Goal: Task Accomplishment & Management: Manage account settings

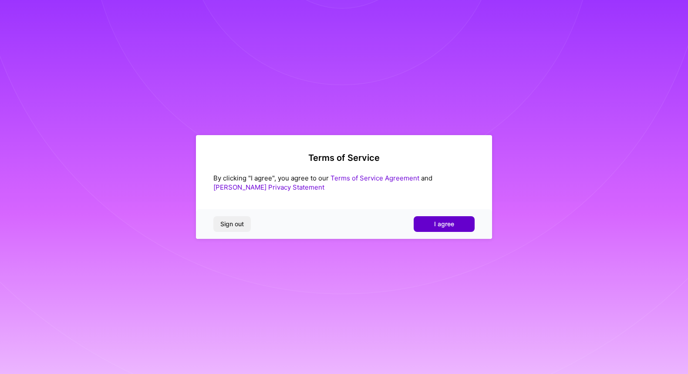
click at [438, 227] on button "I agree" at bounding box center [444, 224] width 61 height 16
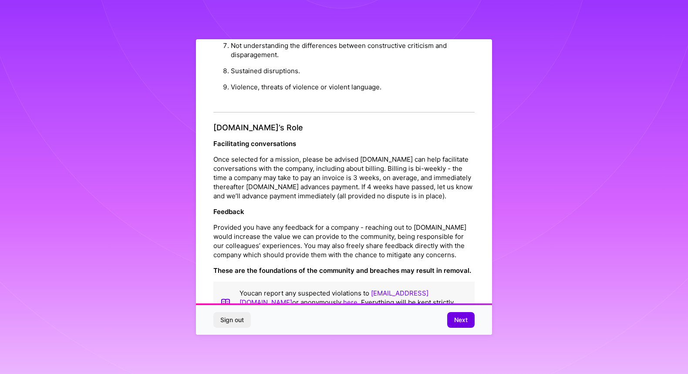
scroll to position [903, 0]
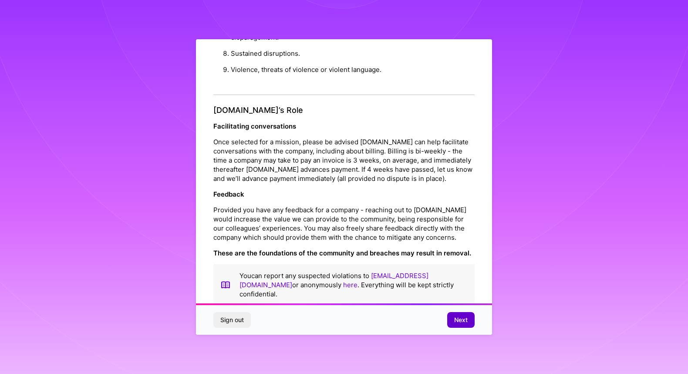
click at [463, 322] on span "Next" at bounding box center [461, 319] width 14 height 9
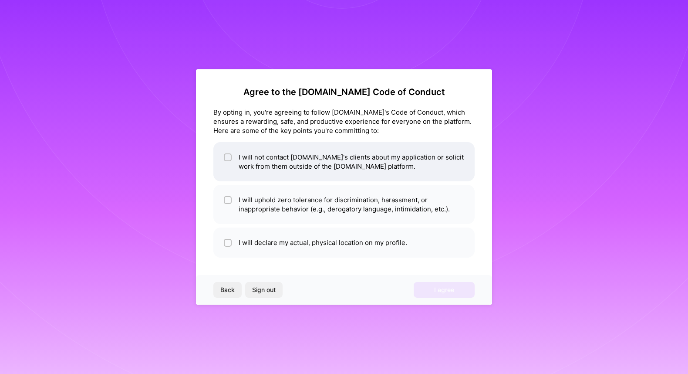
click at [415, 164] on li "I will not contact A.Team's clients about my application or solicit work from t…" at bounding box center [343, 161] width 261 height 39
checkbox input "true"
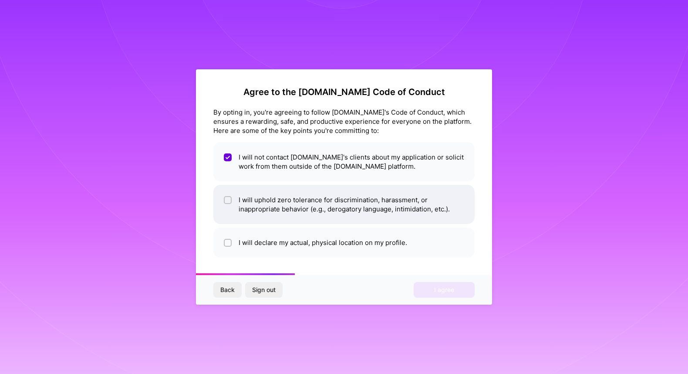
click at [394, 209] on li "I will uphold zero tolerance for discrimination, harassment, or inappropriate b…" at bounding box center [343, 204] width 261 height 39
checkbox input "true"
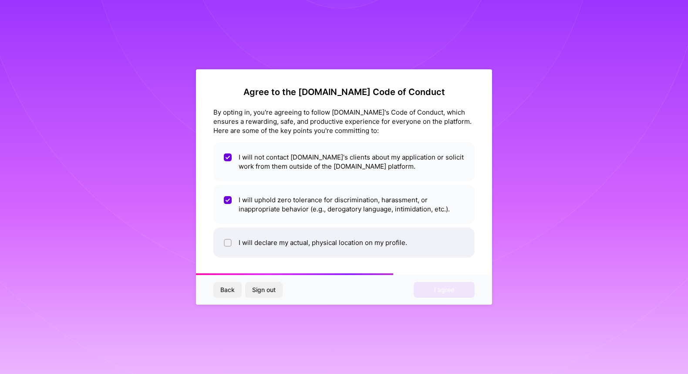
click at [375, 243] on li "I will declare my actual, physical location on my profile." at bounding box center [343, 242] width 261 height 30
checkbox input "true"
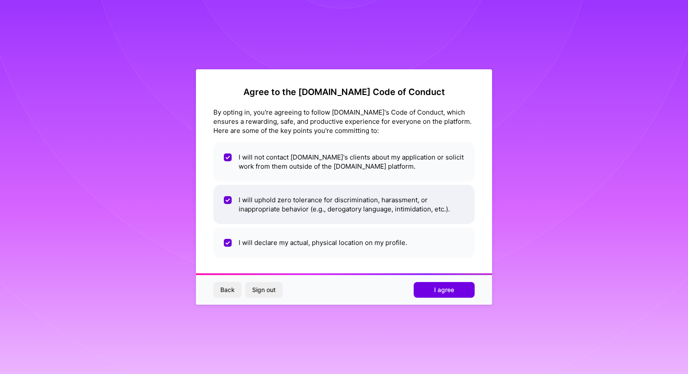
click at [394, 195] on li "I will uphold zero tolerance for discrimination, harassment, or inappropriate b…" at bounding box center [343, 204] width 261 height 39
click at [388, 214] on li "I will uphold zero tolerance for discrimination, harassment, or inappropriate b…" at bounding box center [343, 204] width 261 height 39
checkbox input "true"
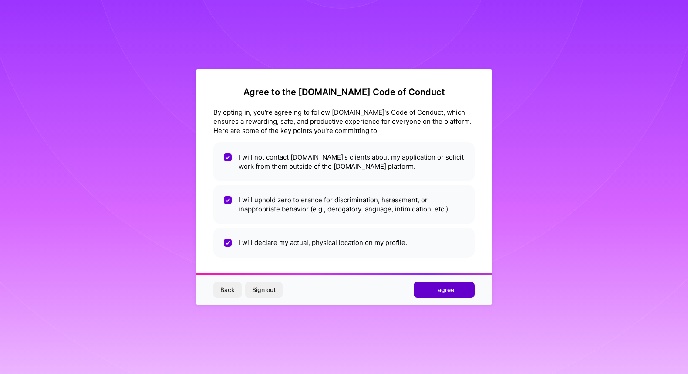
click at [459, 294] on button "I agree" at bounding box center [444, 290] width 61 height 16
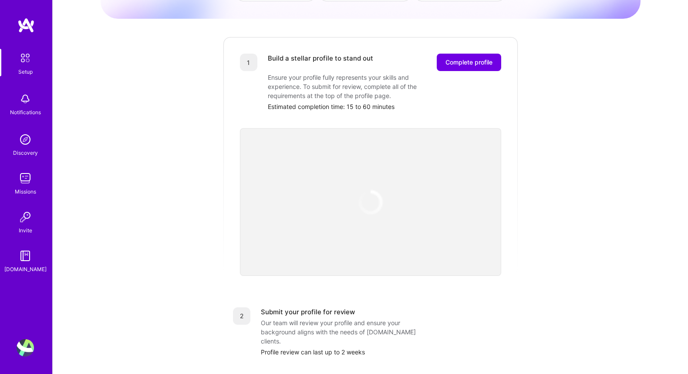
click at [366, 196] on img at bounding box center [370, 202] width 34 height 34
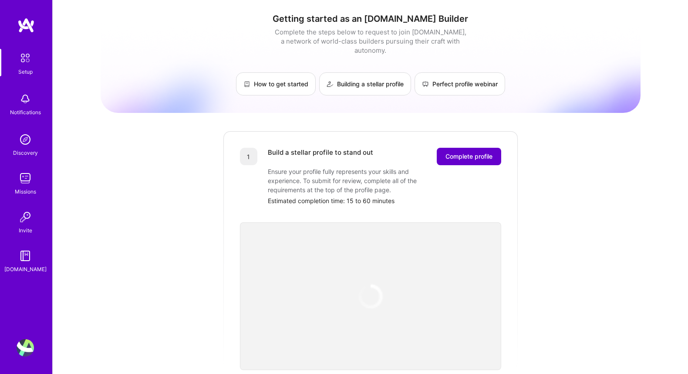
click at [453, 152] on span "Complete profile" at bounding box center [469, 156] width 47 height 9
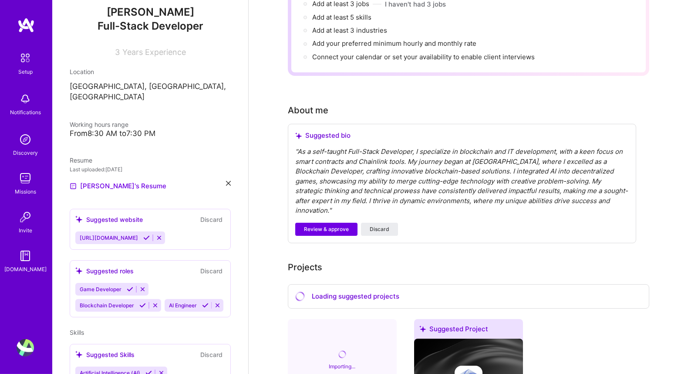
scroll to position [188, 0]
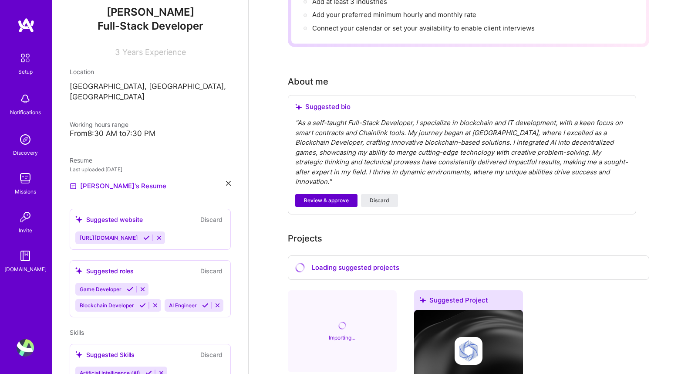
click at [344, 194] on button "Review & approve" at bounding box center [326, 200] width 62 height 13
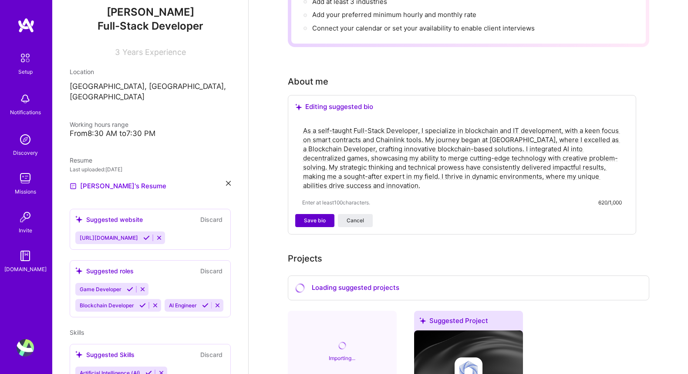
click at [322, 216] on span "Save bio" at bounding box center [315, 220] width 22 height 8
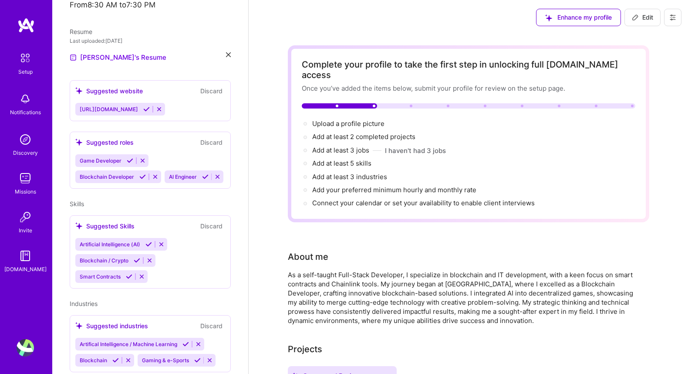
scroll to position [0, 0]
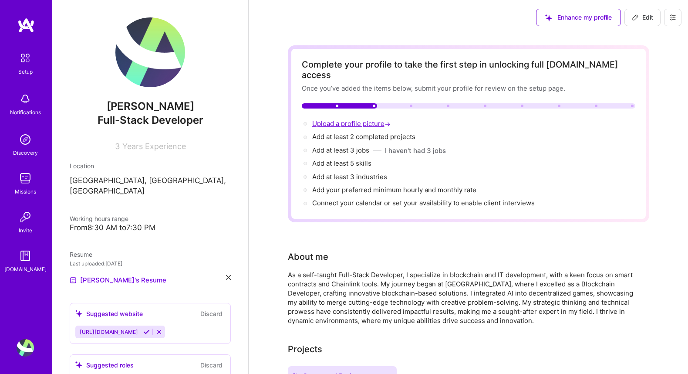
click at [359, 119] on span "Upload a profile picture →" at bounding box center [352, 123] width 80 height 8
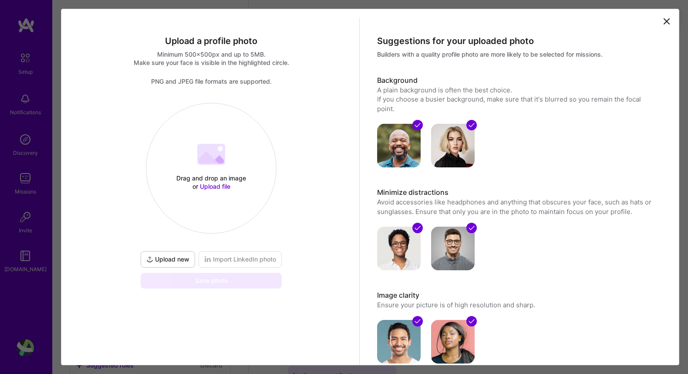
click at [210, 182] on div "Drag and drop an image or Upload file" at bounding box center [211, 182] width 74 height 17
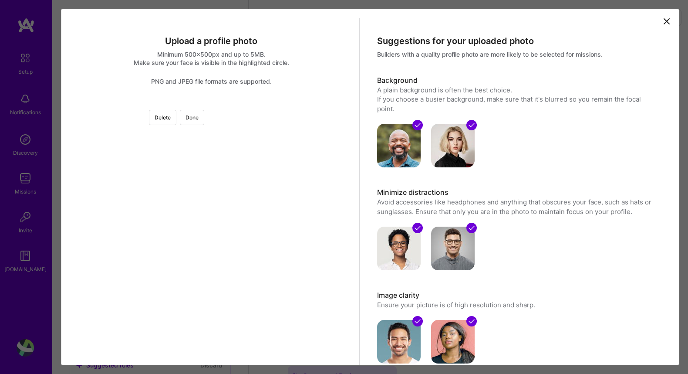
click at [273, 195] on div at bounding box center [352, 182] width 159 height 159
click at [204, 119] on button "Done" at bounding box center [192, 117] width 24 height 15
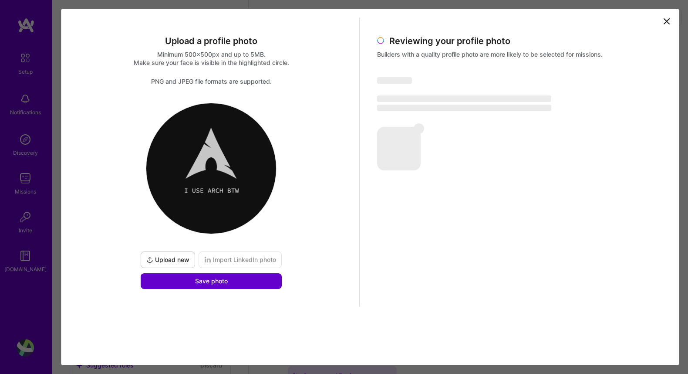
click at [231, 280] on button "Save photo" at bounding box center [211, 281] width 141 height 16
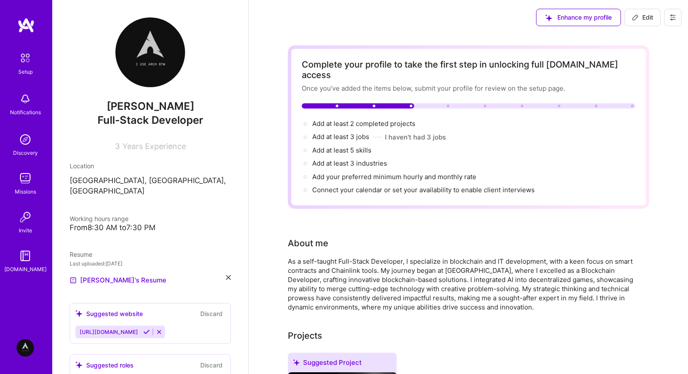
click at [514, 203] on div "Complete your profile to take the first step in unlocking full A.Team access On…" at bounding box center [469, 324] width 362 height 559
click at [349, 119] on span "Add at least 2 completed projects →" at bounding box center [367, 123] width 111 height 8
select select "US"
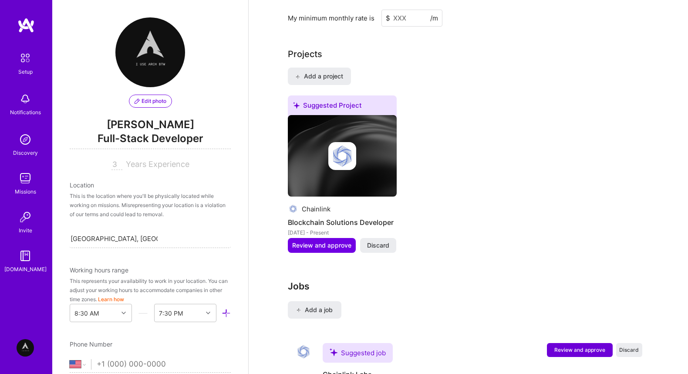
scroll to position [671, 0]
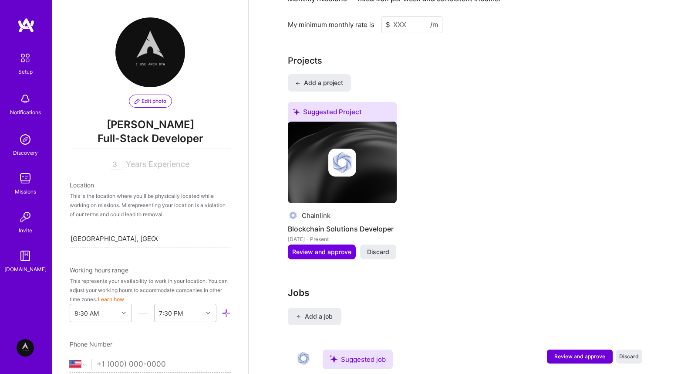
click at [387, 180] on img at bounding box center [342, 163] width 109 height 82
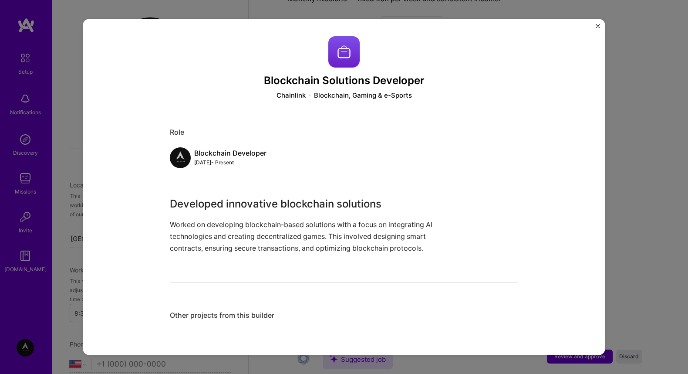
click at [652, 178] on div "Blockchain Solutions Developer Chainlink Blockchain, Gaming & e-Sports Role Blo…" at bounding box center [344, 187] width 688 height 374
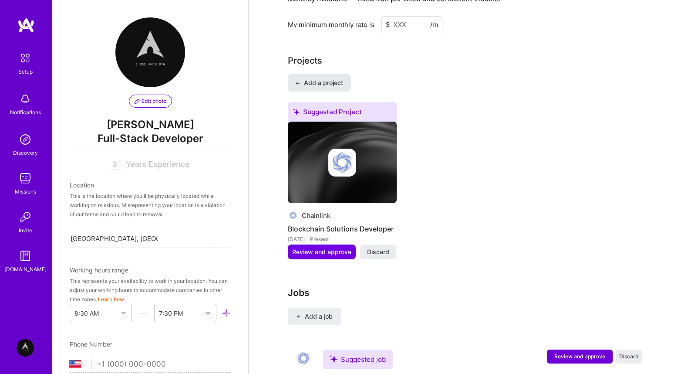
click at [315, 78] on span "Add a project" at bounding box center [318, 82] width 47 height 9
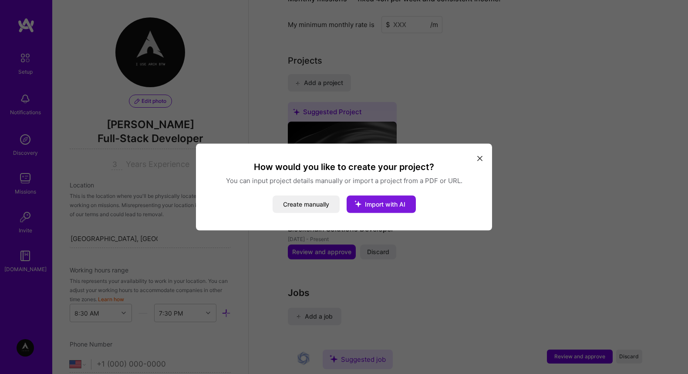
click at [402, 201] on span "Import with AI" at bounding box center [385, 203] width 41 height 7
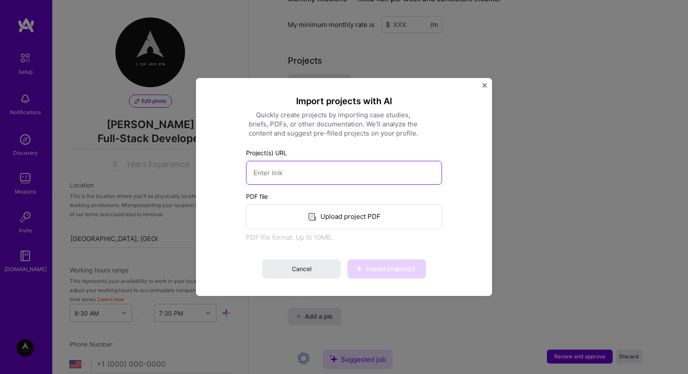
click at [371, 176] on input at bounding box center [344, 173] width 196 height 24
paste input "https://auto-newsletter.com/"
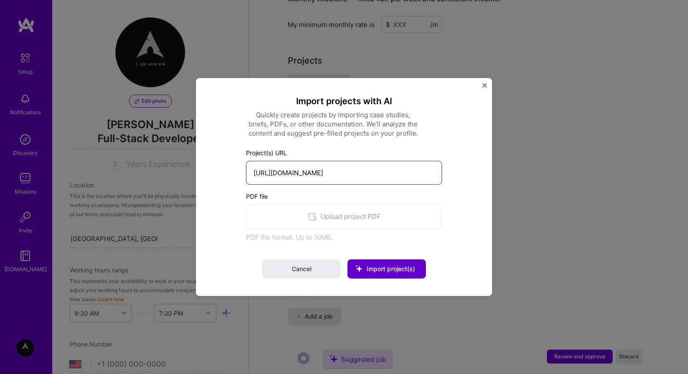
type input "https://auto-newsletter.com/"
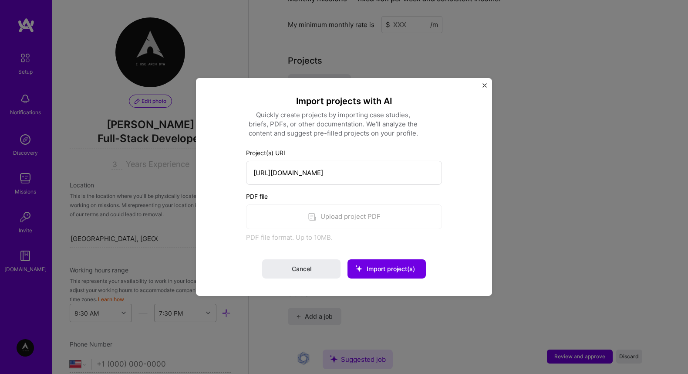
click at [389, 267] on span "Import project(s)" at bounding box center [391, 268] width 48 height 7
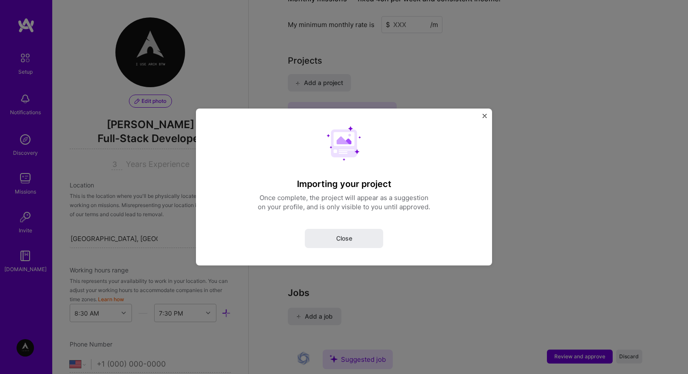
click at [646, 206] on div "Importing your project Once complete, the project will appear as a suggestion o…" at bounding box center [344, 187] width 688 height 374
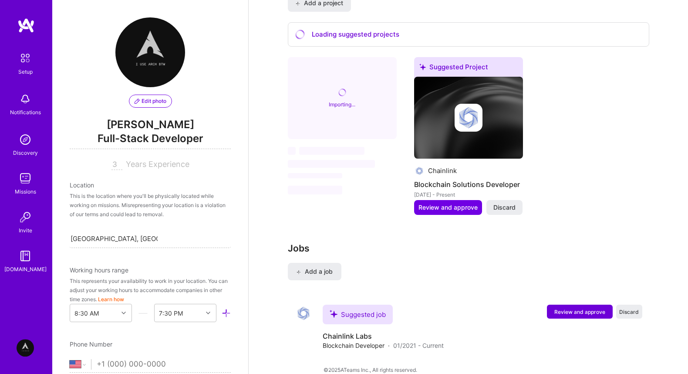
scroll to position [753, 0]
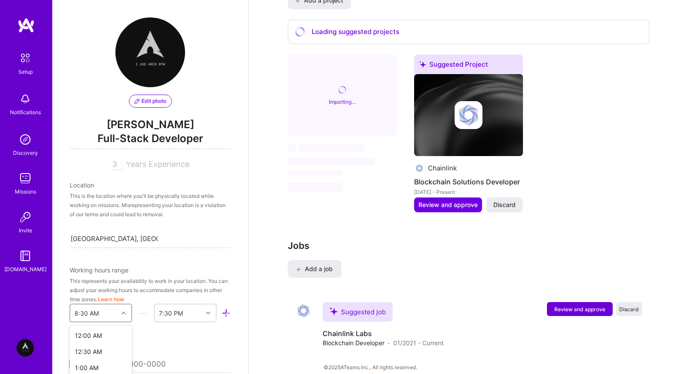
click at [112, 314] on div "option 7:00 AM focused, 15 of 48. 48 results available. Use Up and Down to choo…" at bounding box center [101, 313] width 62 height 18
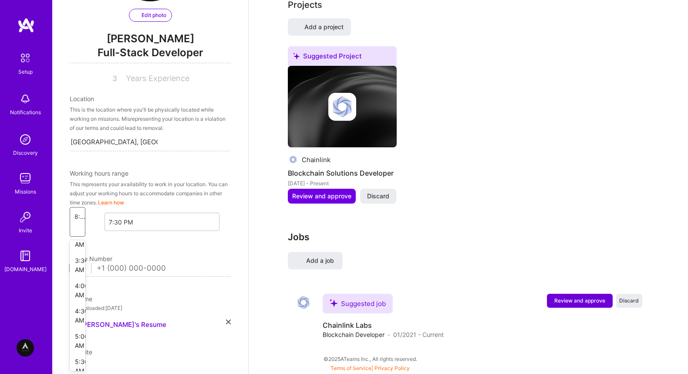
scroll to position [0, 0]
select select "US"
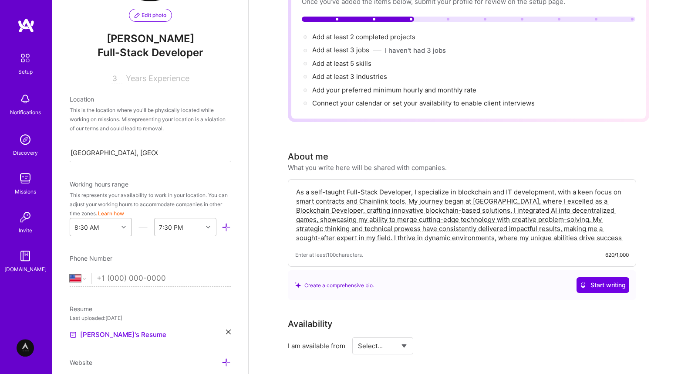
scroll to position [86, 0]
click at [120, 223] on div at bounding box center [125, 226] width 14 height 11
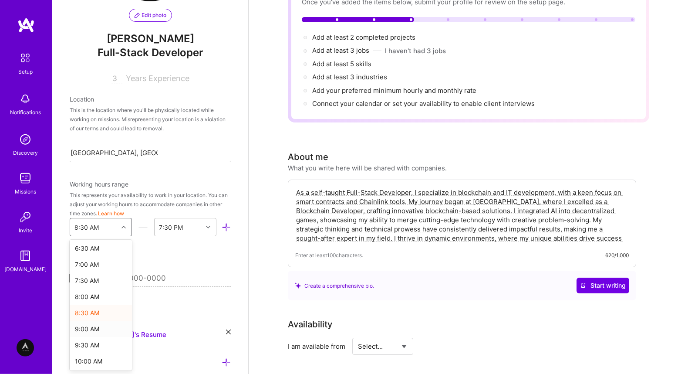
scroll to position [255, 0]
click at [98, 316] on div "10:00 AM" at bounding box center [101, 316] width 62 height 16
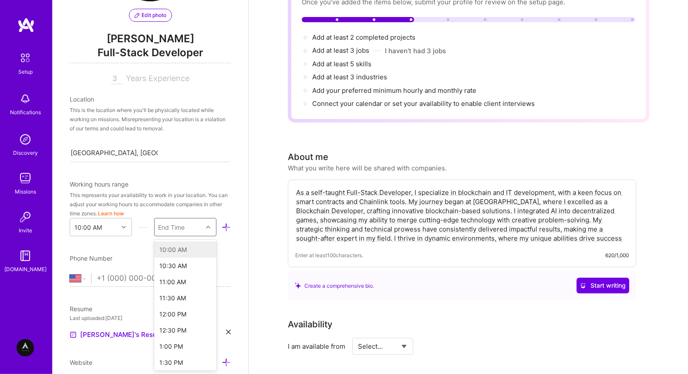
click at [197, 226] on div "End Time" at bounding box center [179, 226] width 48 height 17
click at [188, 309] on div "8:00 PM" at bounding box center [185, 305] width 62 height 16
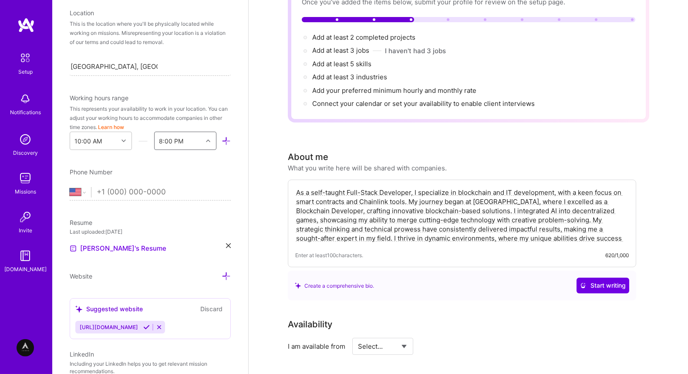
scroll to position [180, 0]
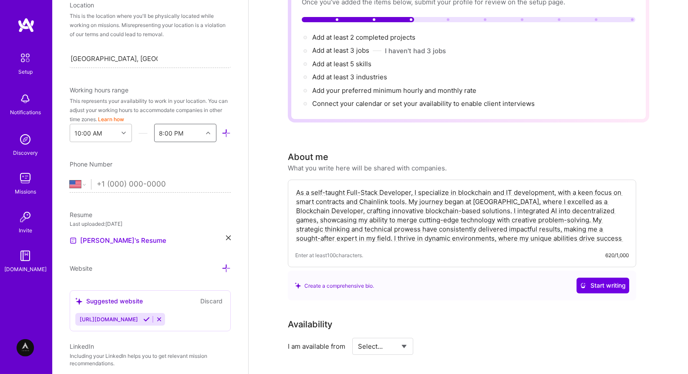
click at [145, 186] on input "tel" at bounding box center [164, 184] width 134 height 25
paste input "tel"
type input "34"
type input "+3"
select select "ES"
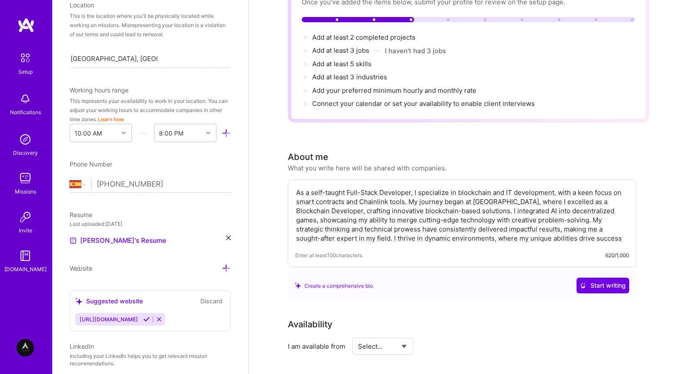
type input "+34 666 35 61 57"
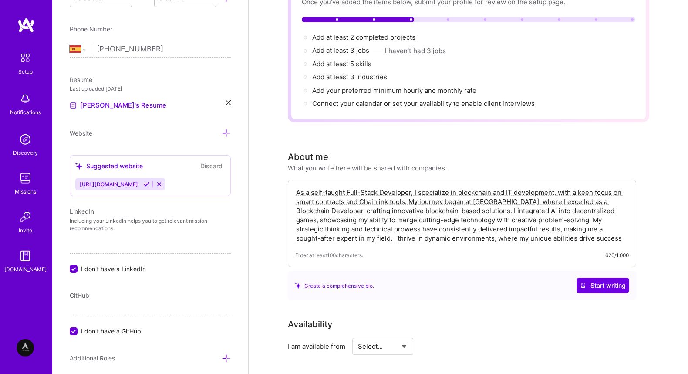
scroll to position [321, 0]
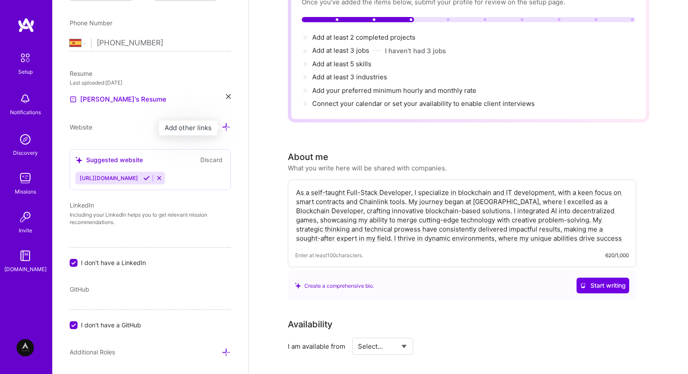
click at [224, 126] on icon at bounding box center [226, 126] width 9 height 9
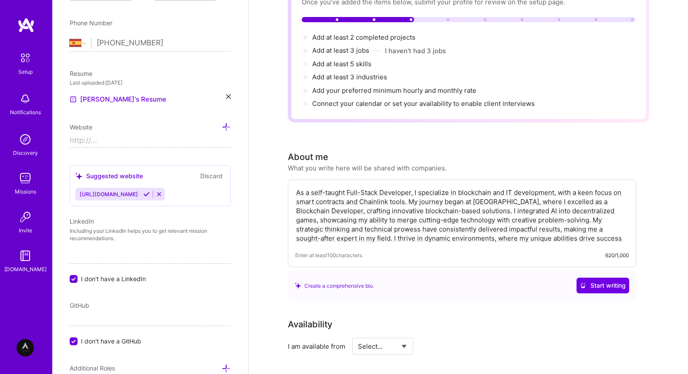
click at [118, 147] on input at bounding box center [150, 141] width 161 height 14
paste input "https://web-portfolio-gamma-three.vercel.app/"
type input "https://web-portfolio-gamma-three.vercel.app/"
click at [226, 126] on icon at bounding box center [226, 126] width 9 height 9
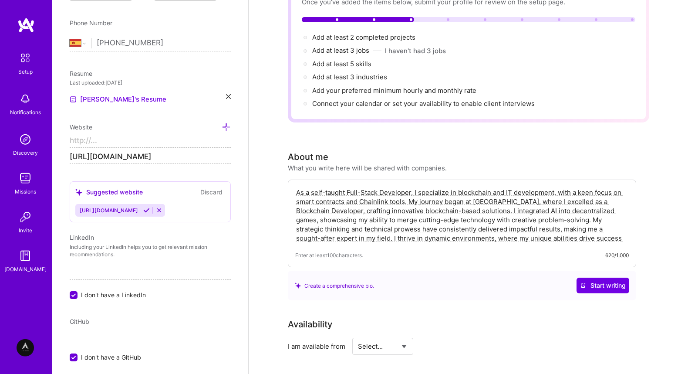
click at [229, 138] on input at bounding box center [150, 141] width 161 height 14
type input "https://"
click at [172, 150] on input "https://web-portfolio-gamma-three.vercel.app/" at bounding box center [150, 157] width 161 height 14
click at [150, 152] on input at bounding box center [150, 157] width 161 height 14
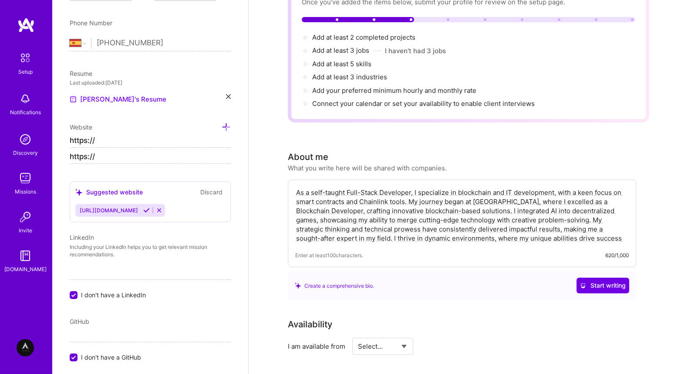
drag, startPoint x: 131, startPoint y: 137, endPoint x: 138, endPoint y: 137, distance: 6.5
click at [132, 137] on input "https://" at bounding box center [150, 141] width 161 height 14
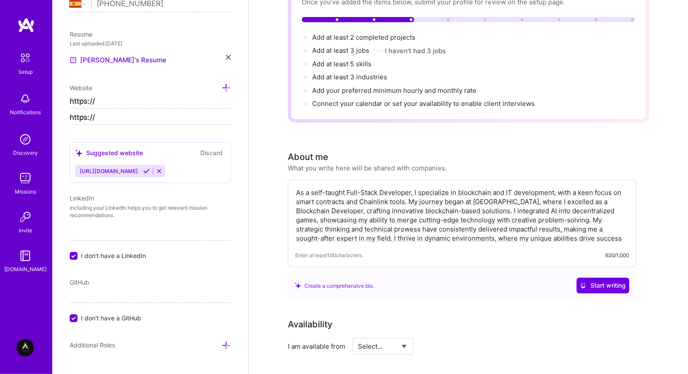
scroll to position [368, 0]
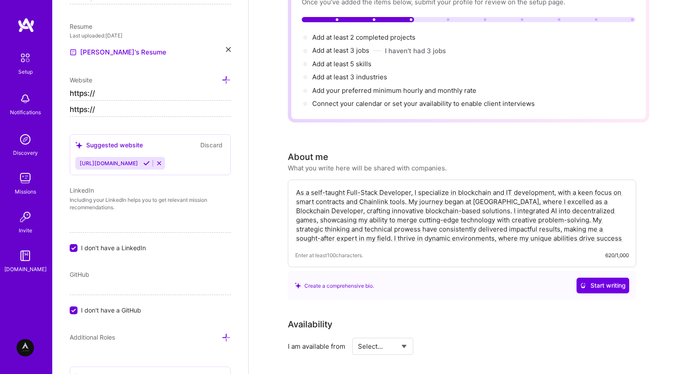
click at [152, 112] on input "https://" at bounding box center [150, 110] width 161 height 14
paste input "web-portfolio-gamma-three.vercel.app/"
type input "https://web-portfolio-gamma-three.vercel.app/"
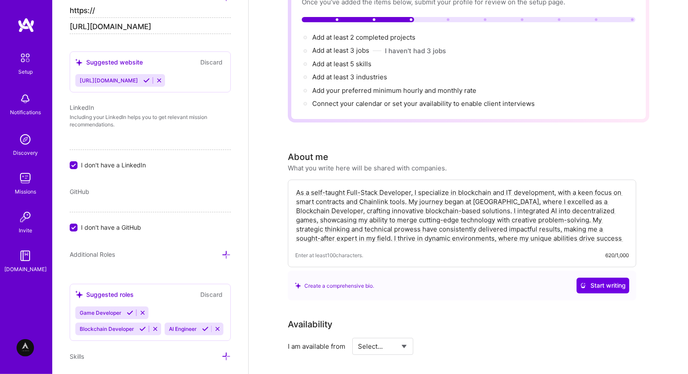
scroll to position [462, 0]
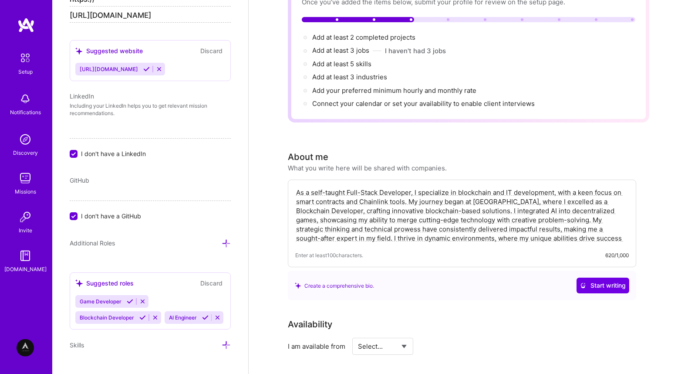
click at [87, 181] on span "GitHub" at bounding box center [80, 179] width 20 height 7
click at [98, 180] on div "GitHub" at bounding box center [150, 180] width 161 height 9
click at [78, 177] on span "GitHub" at bounding box center [80, 179] width 20 height 7
click at [82, 218] on span "I don't have a GitHub" at bounding box center [111, 215] width 60 height 9
click at [78, 218] on input "I don't have a GitHub" at bounding box center [75, 217] width 8 height 8
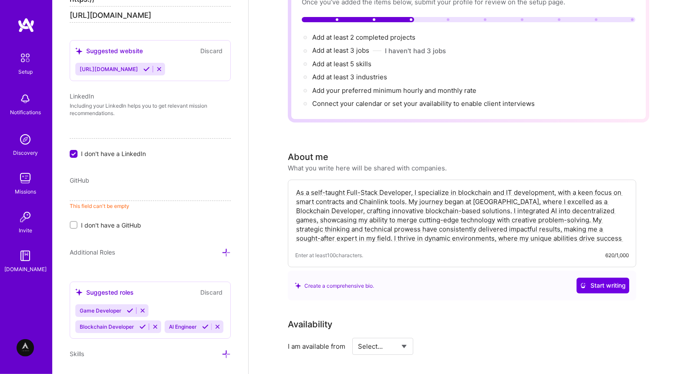
click at [110, 196] on input at bounding box center [150, 194] width 161 height 14
paste input "[URL][DOMAIN_NAME]"
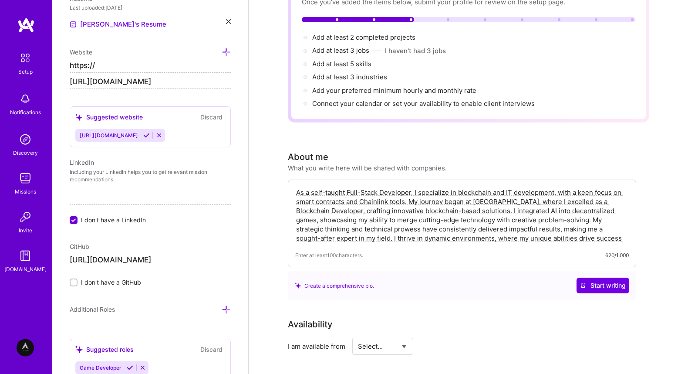
scroll to position [368, 0]
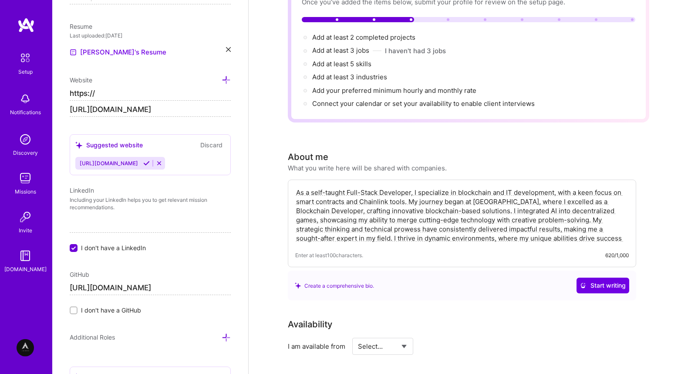
type input "[URL][DOMAIN_NAME]"
click at [143, 164] on icon at bounding box center [146, 163] width 7 height 7
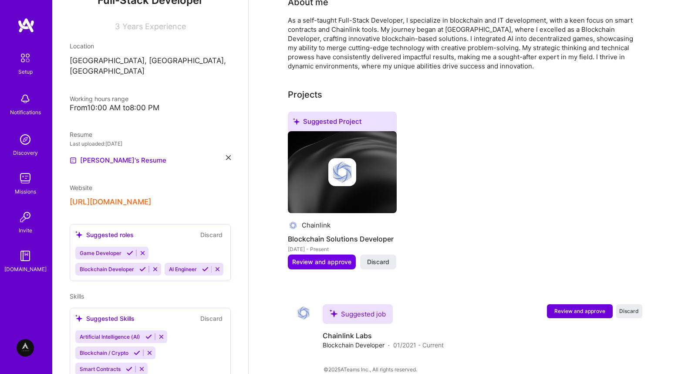
scroll to position [118, 0]
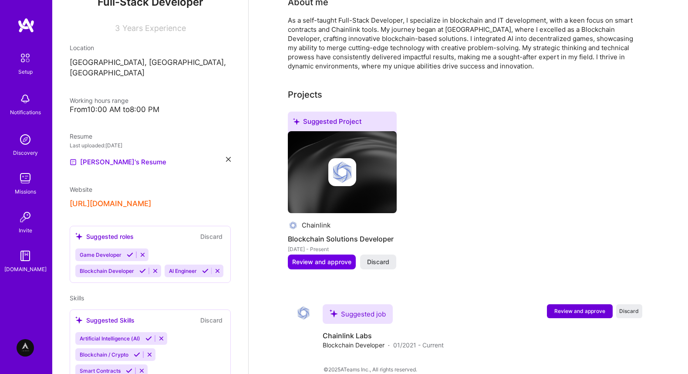
click at [86, 186] on span "Website" at bounding box center [81, 189] width 23 height 7
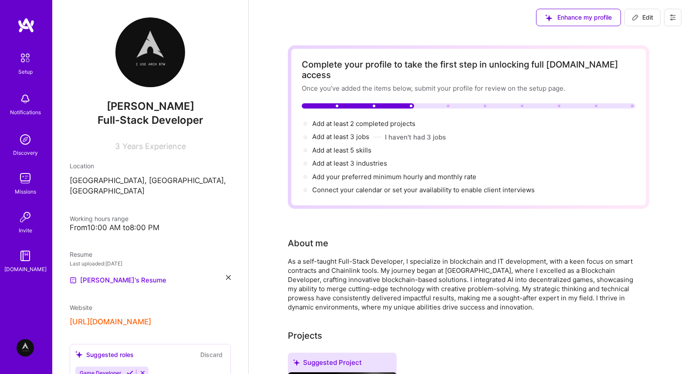
scroll to position [0, 0]
click at [399, 119] on span "Add at least 2 completed projects →" at bounding box center [367, 123] width 111 height 8
select select "US"
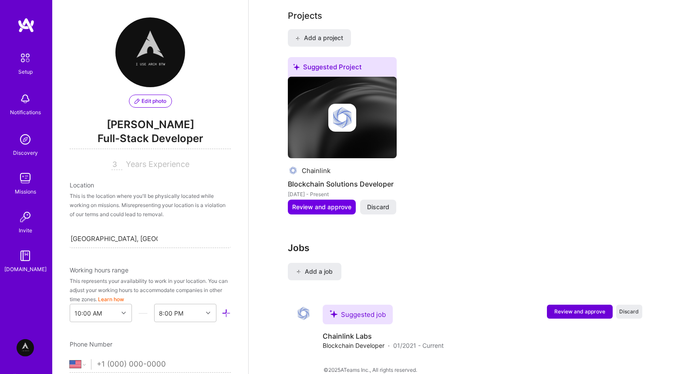
scroll to position [716, 0]
click at [473, 169] on div "Suggested Project Chainlink Blockchain Solutions Developer [DATE] - Present Rev…" at bounding box center [469, 141] width 362 height 168
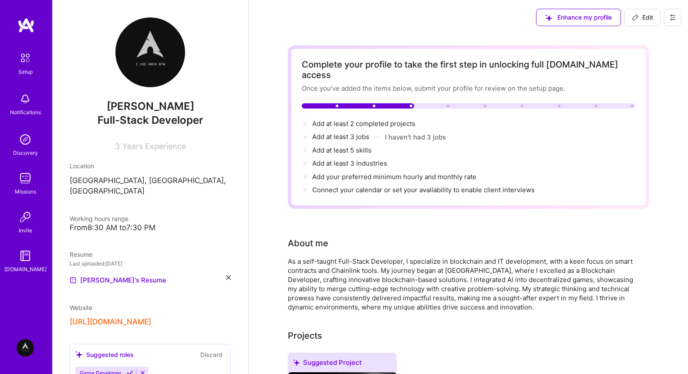
scroll to position [188, 0]
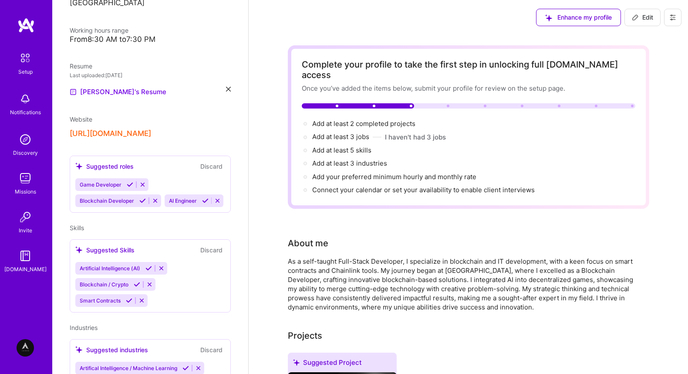
click at [141, 197] on icon at bounding box center [142, 200] width 7 height 7
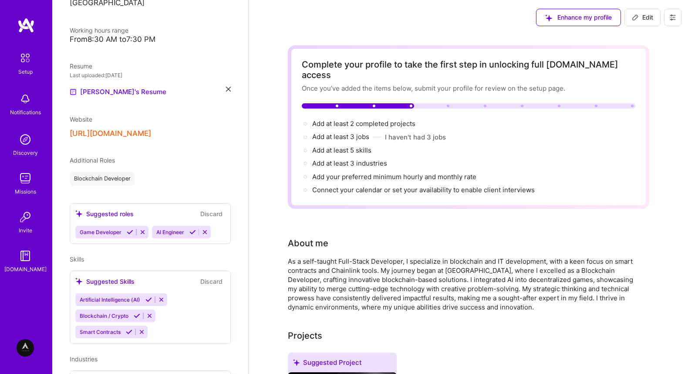
click at [139, 159] on div "Additional Roles Blockchain Developer" at bounding box center [150, 170] width 161 height 30
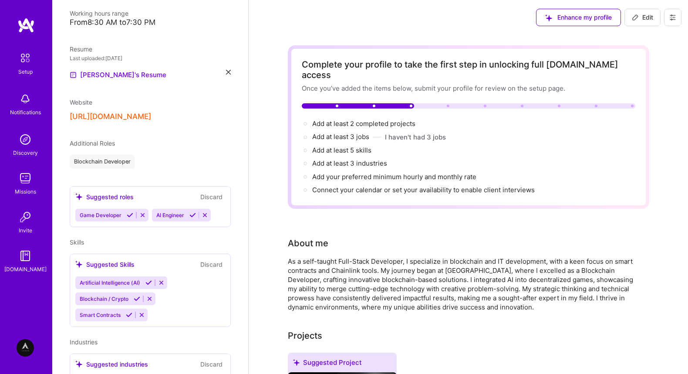
scroll to position [243, 0]
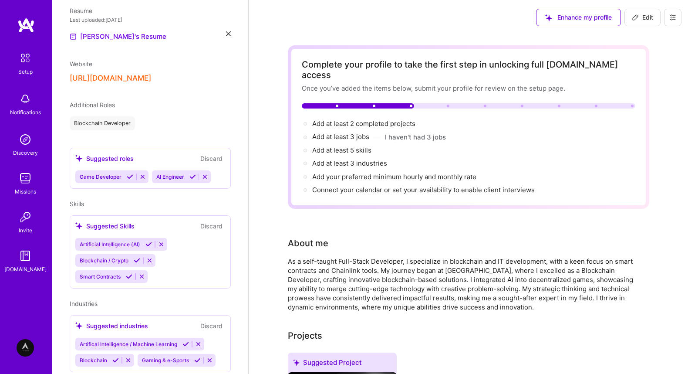
click at [87, 101] on span "Additional Roles" at bounding box center [92, 104] width 45 height 7
click at [565, 16] on div "Enhance my profile" at bounding box center [578, 17] width 85 height 17
click at [642, 19] on span "Edit" at bounding box center [642, 17] width 21 height 9
select select "US"
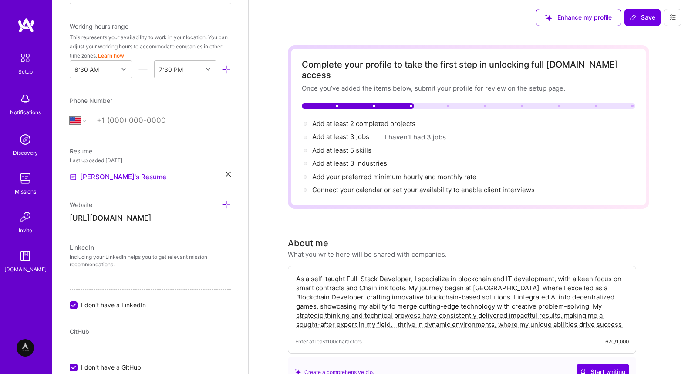
scroll to position [394, 0]
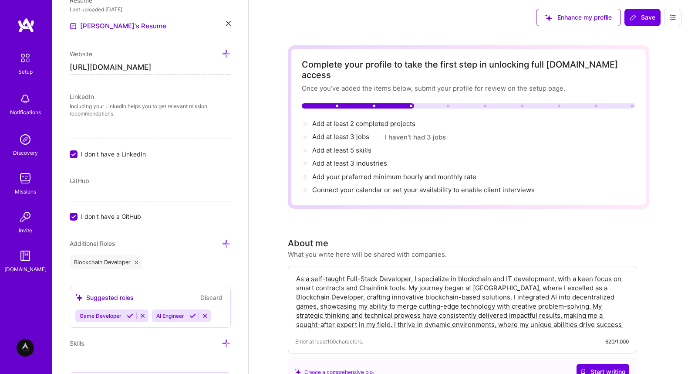
click at [85, 217] on span "I don't have a GitHub" at bounding box center [111, 216] width 60 height 9
click at [78, 217] on input "I don't have a GitHub" at bounding box center [75, 217] width 8 height 8
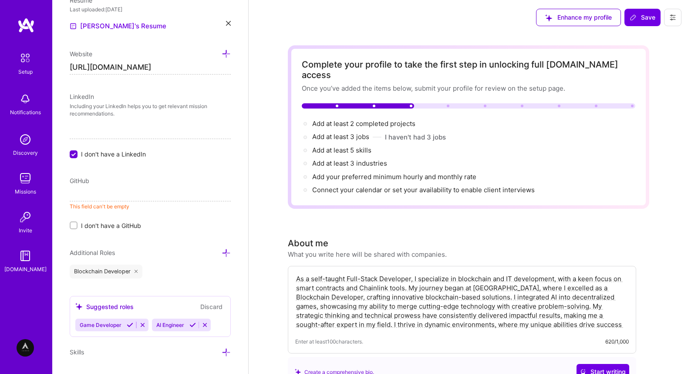
click at [122, 196] on input at bounding box center [150, 194] width 161 height 14
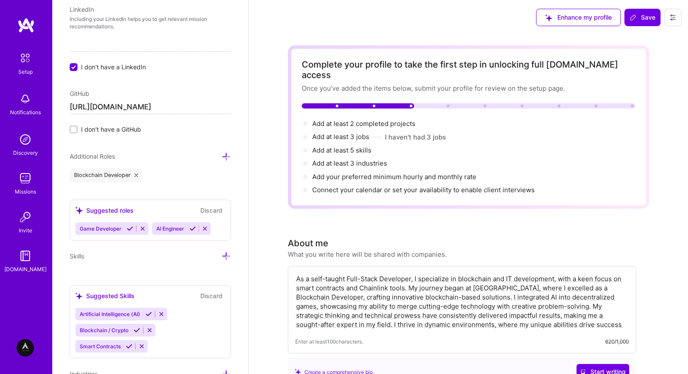
scroll to position [488, 0]
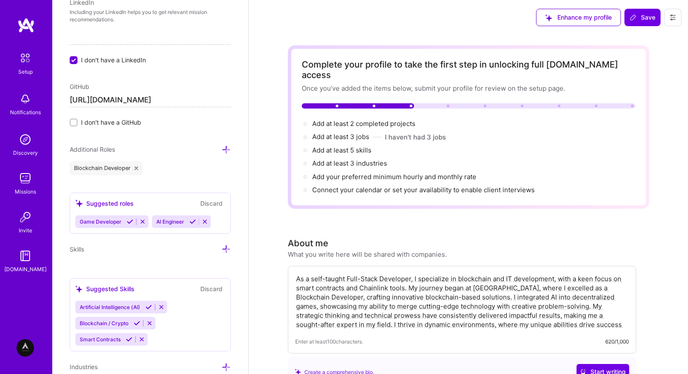
type input "[URL][DOMAIN_NAME]"
click at [153, 200] on div "Suggested roles Discard" at bounding box center [150, 203] width 150 height 10
drag, startPoint x: 72, startPoint y: 242, endPoint x: 116, endPoint y: 201, distance: 60.7
click at [74, 242] on div "Edit photo [PERSON_NAME] Full-Stack Developer 3 Years Experience Location This …" at bounding box center [150, 187] width 196 height 374
click at [227, 148] on icon at bounding box center [226, 149] width 9 height 9
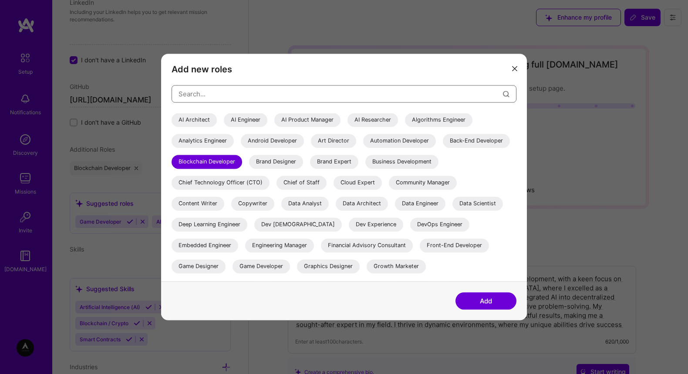
click at [250, 95] on input "modal" at bounding box center [341, 94] width 324 height 22
click at [489, 138] on div "Back-End Developer" at bounding box center [476, 141] width 67 height 14
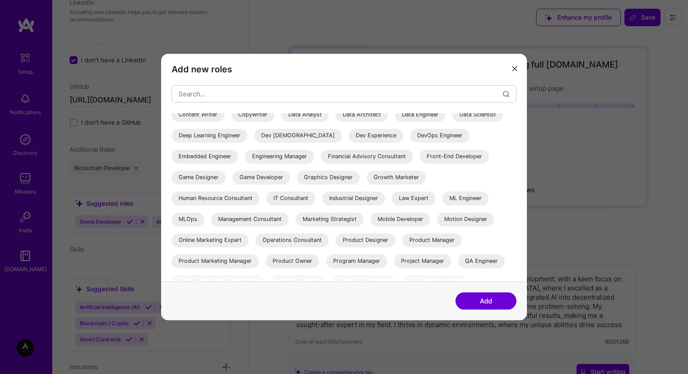
scroll to position [94, 0]
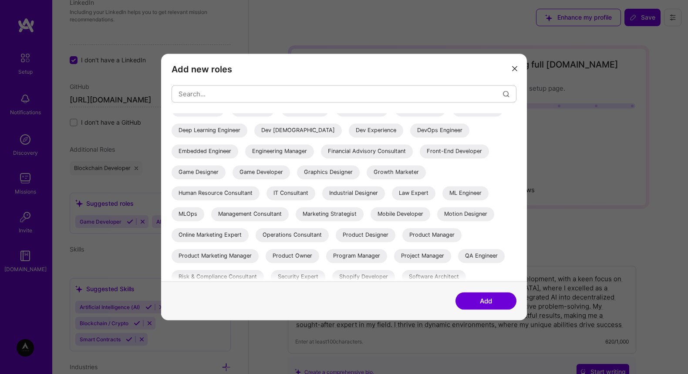
click at [247, 75] on div "Add new roles AI Architect AI Engineer AI Product Manager AI Researcher Algorit…" at bounding box center [344, 167] width 366 height 227
click at [246, 90] on input "modal" at bounding box center [341, 94] width 324 height 22
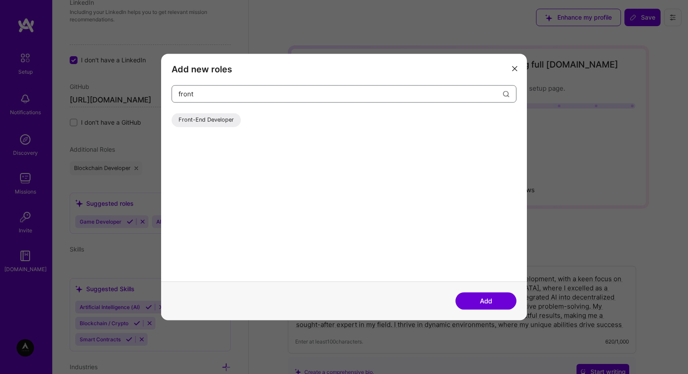
scroll to position [0, 0]
click at [223, 122] on div "Front-End Developer" at bounding box center [206, 120] width 69 height 14
click at [267, 101] on input "front" at bounding box center [341, 94] width 324 height 22
type input "front"
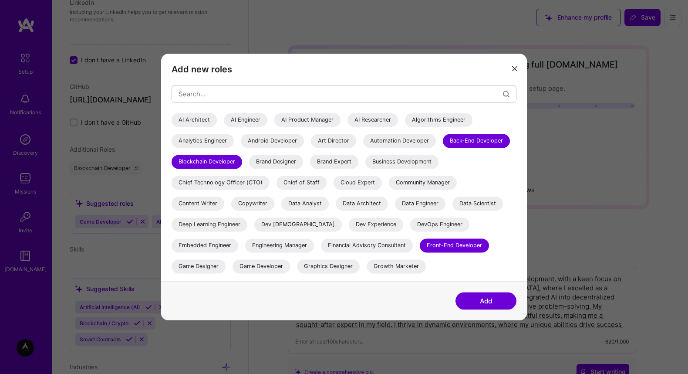
click at [247, 122] on div "AI Engineer" at bounding box center [246, 120] width 44 height 14
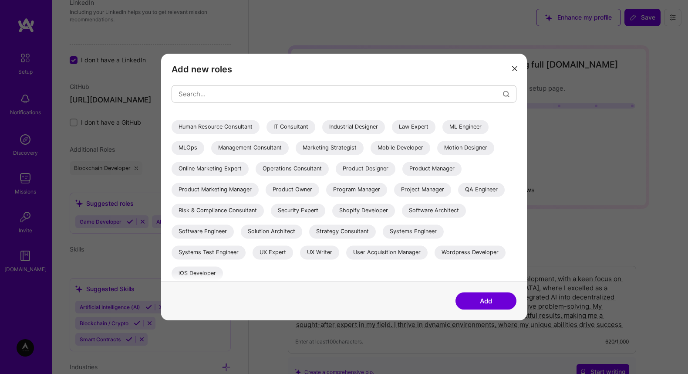
scroll to position [163, 0]
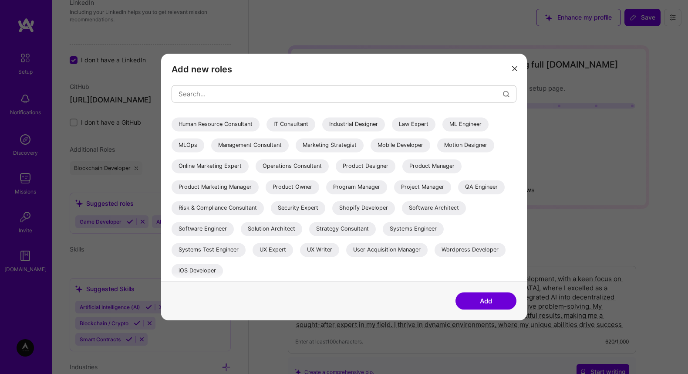
click at [487, 307] on button "Add" at bounding box center [486, 300] width 61 height 17
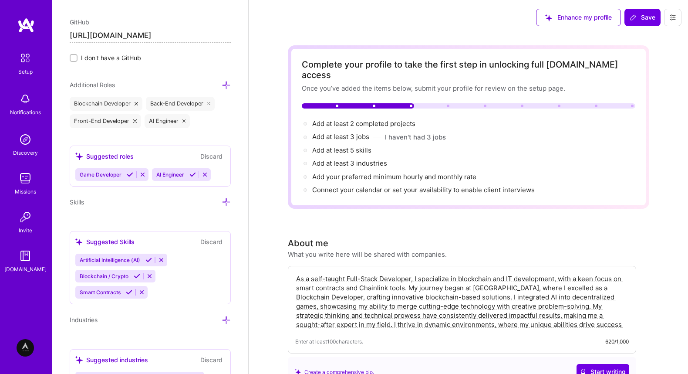
scroll to position [582, 0]
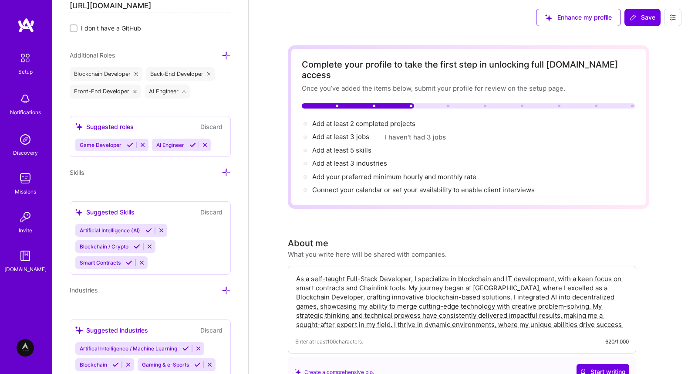
click at [132, 259] on icon at bounding box center [129, 262] width 7 height 7
click at [121, 259] on span "Smart Contracts" at bounding box center [100, 262] width 41 height 7
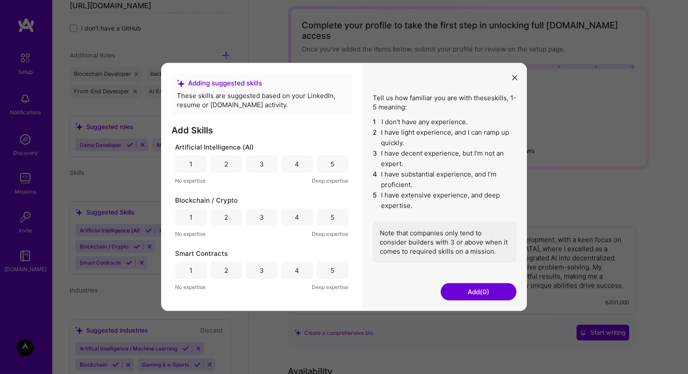
scroll to position [47, 0]
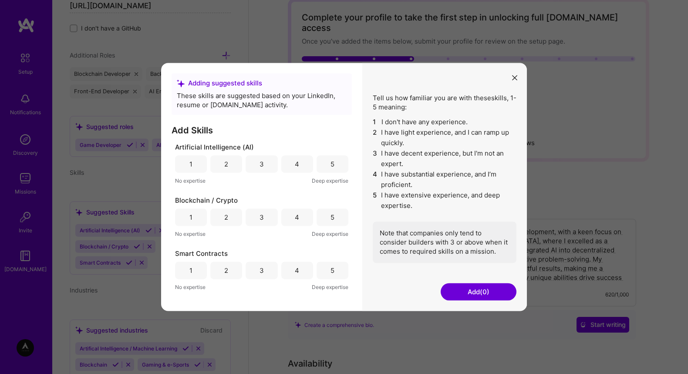
click at [335, 272] on div "5" at bounding box center [333, 269] width 32 height 17
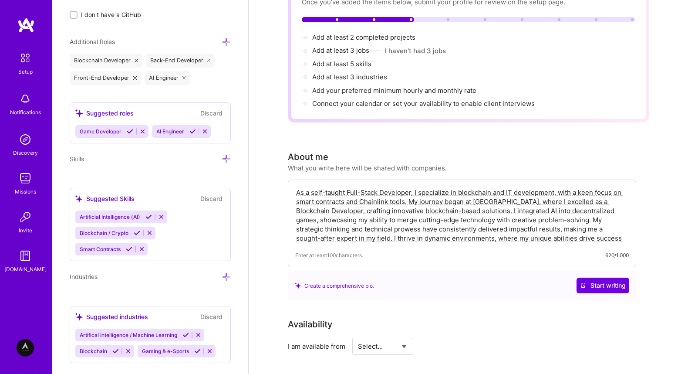
scroll to position [94, 0]
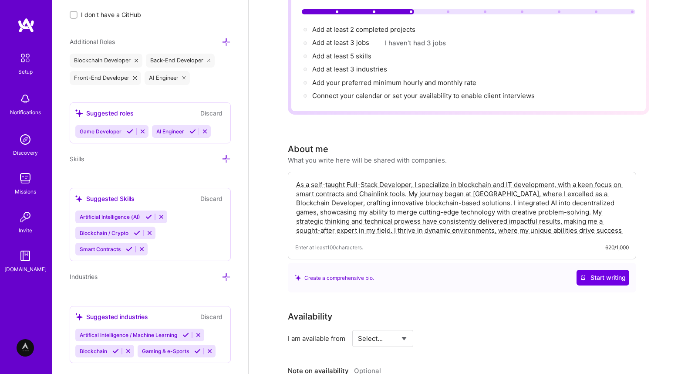
click at [224, 272] on icon at bounding box center [226, 276] width 9 height 9
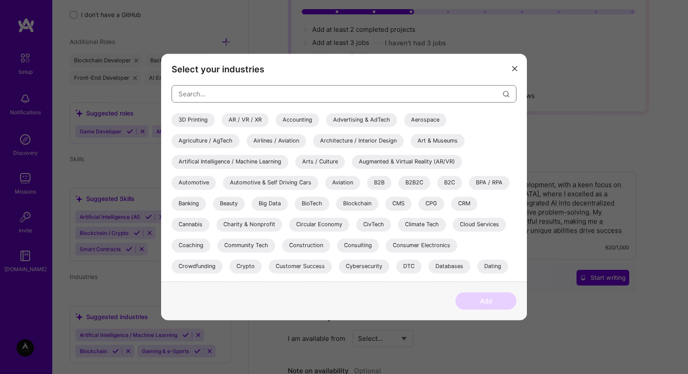
click at [307, 90] on input "modal" at bounding box center [341, 94] width 324 height 22
type input "IT"
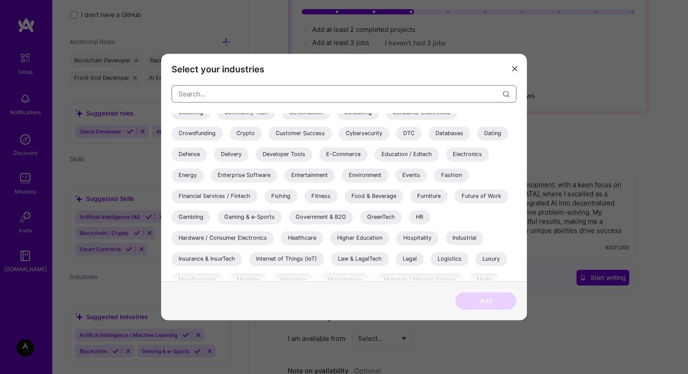
scroll to position [141, 0]
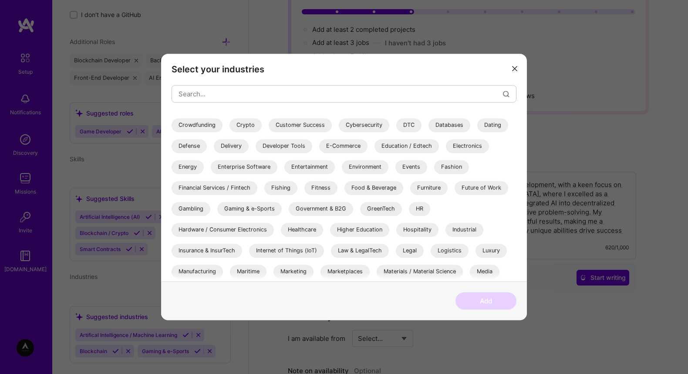
click at [512, 66] on icon "modal" at bounding box center [514, 68] width 5 height 5
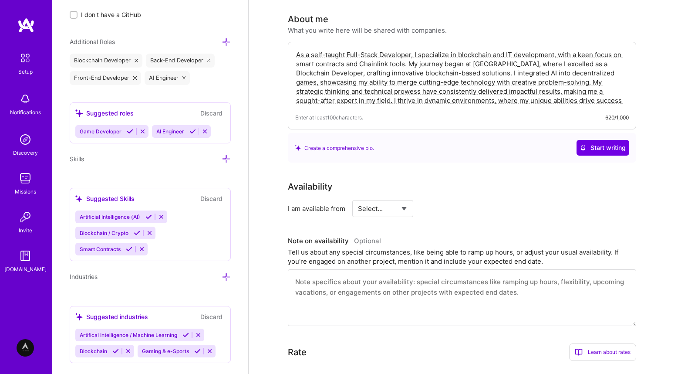
scroll to position [235, 0]
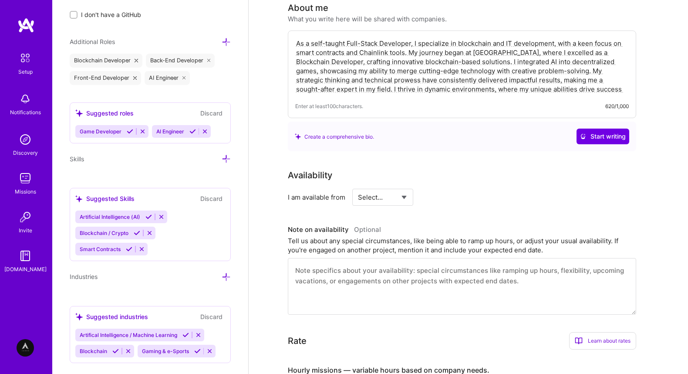
click at [358, 186] on select "Select... Right Now Future Date Not Available" at bounding box center [383, 197] width 50 height 22
select select "Right Now"
click option "Right Now" at bounding box center [0, 0] width 0 height 0
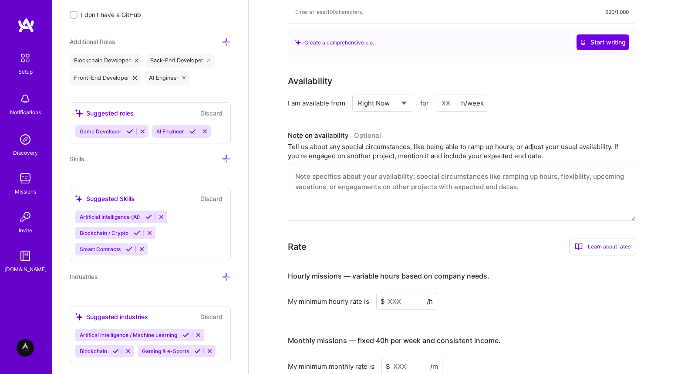
click at [380, 164] on textarea at bounding box center [462, 192] width 348 height 57
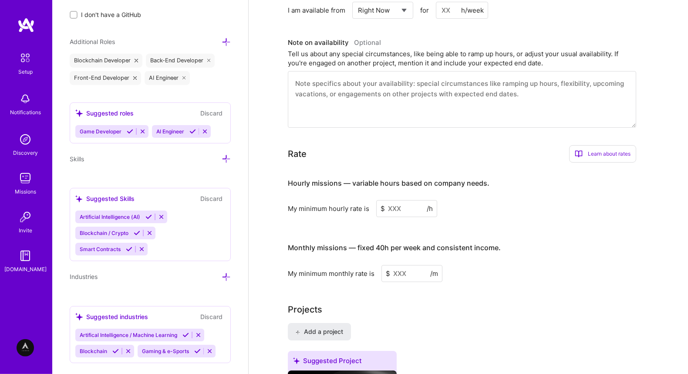
scroll to position [423, 0]
drag, startPoint x: 416, startPoint y: 190, endPoint x: 415, endPoint y: 199, distance: 8.5
click at [415, 199] on input at bounding box center [406, 207] width 61 height 17
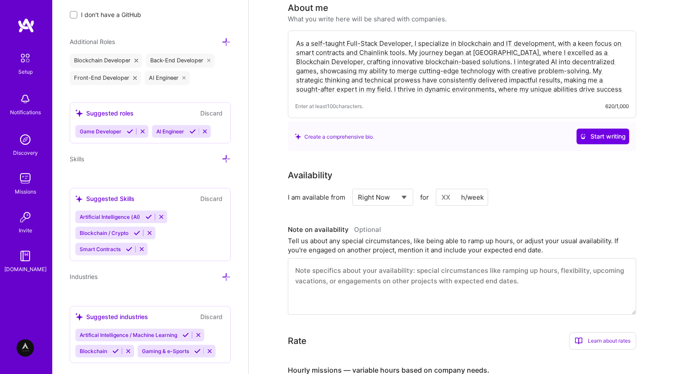
scroll to position [0, 0]
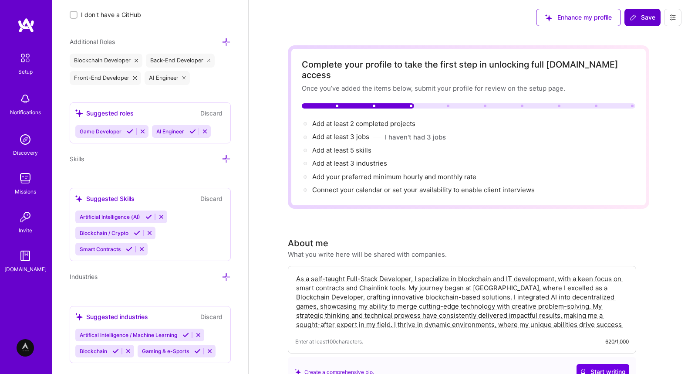
click at [649, 17] on span "Save" at bounding box center [643, 17] width 26 height 9
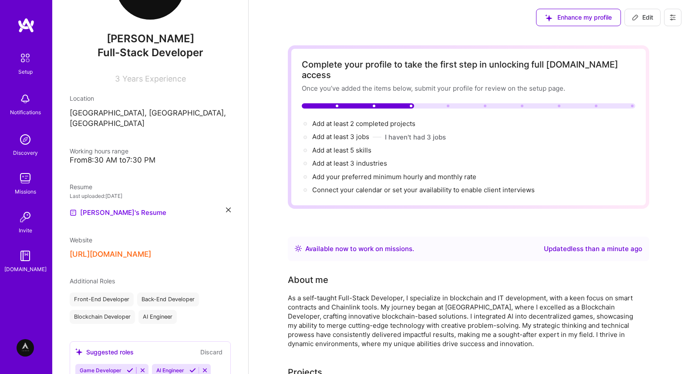
scroll to position [141, 0]
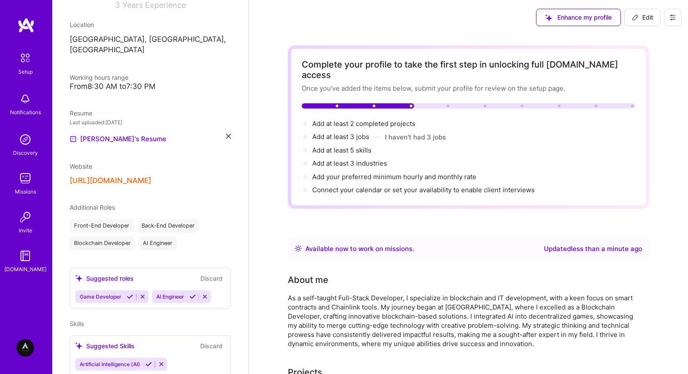
click at [642, 20] on span "Edit" at bounding box center [642, 17] width 21 height 9
select select "US"
select select "Right Now"
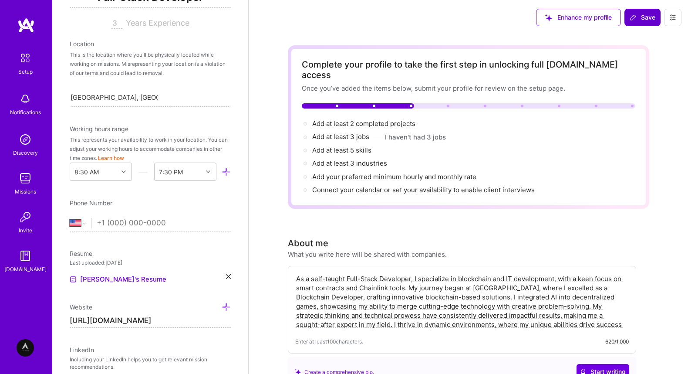
scroll to position [401, 0]
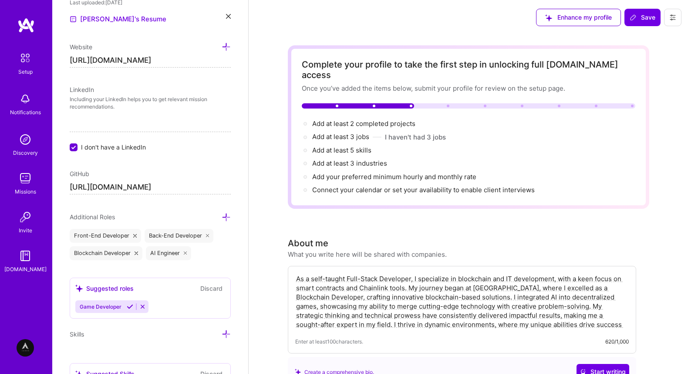
click at [193, 189] on input "[URL][DOMAIN_NAME]" at bounding box center [150, 187] width 161 height 14
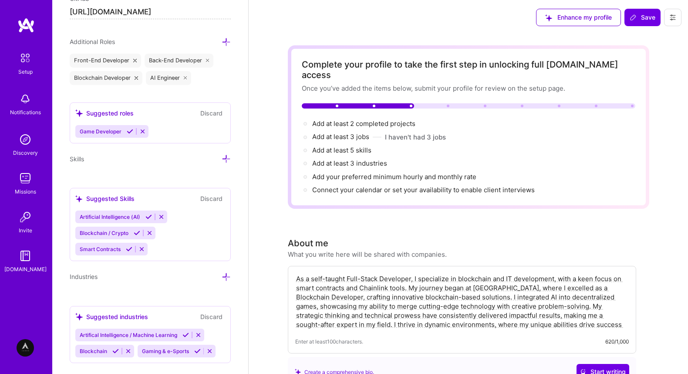
scroll to position [388, 0]
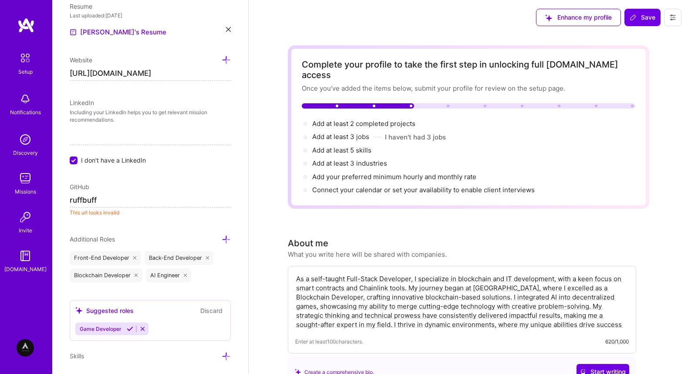
type input "[URL][DOMAIN_NAME]"
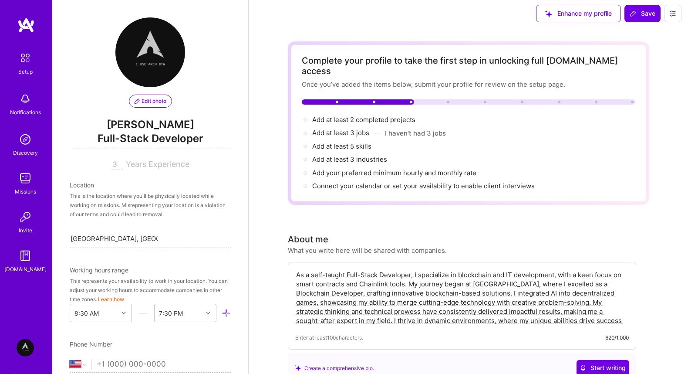
scroll to position [0, 0]
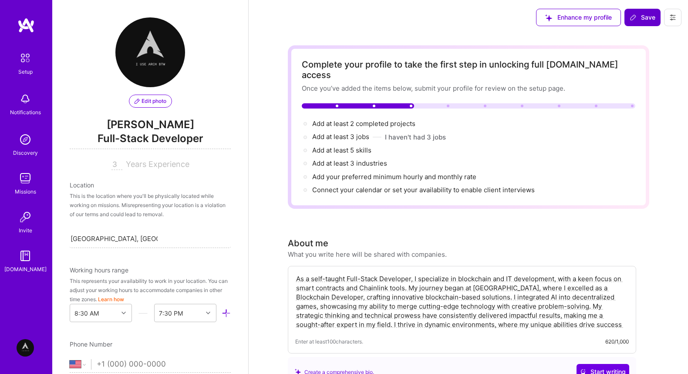
click at [644, 25] on button "Save" at bounding box center [643, 17] width 36 height 17
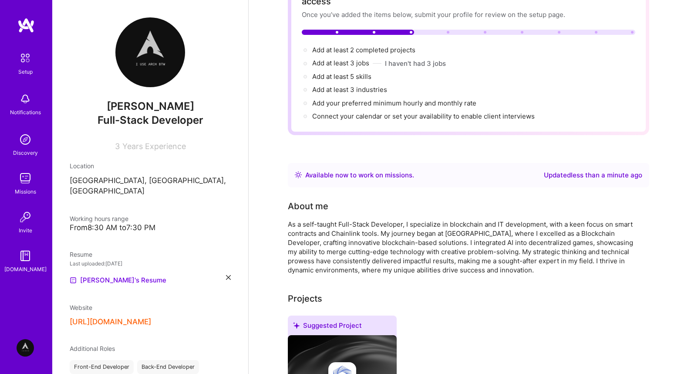
scroll to position [277, 0]
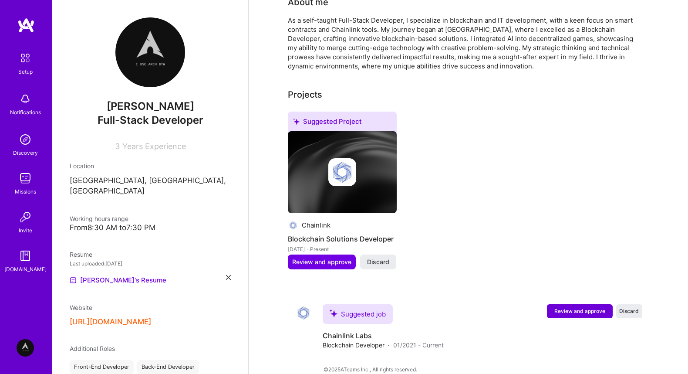
click at [505, 200] on div "Suggested Project Chainlink Blockchain Solutions Developer [DATE] - Present Rev…" at bounding box center [469, 196] width 362 height 168
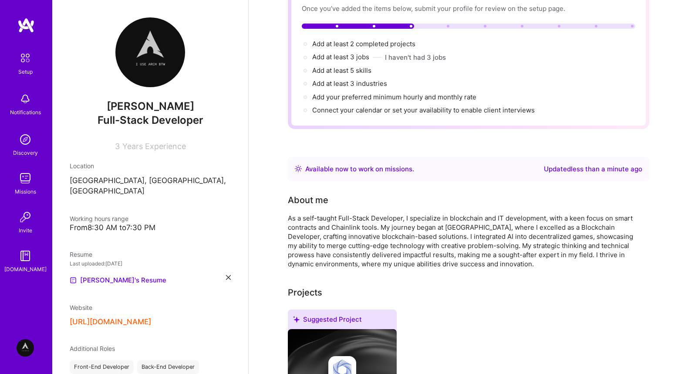
scroll to position [0, 0]
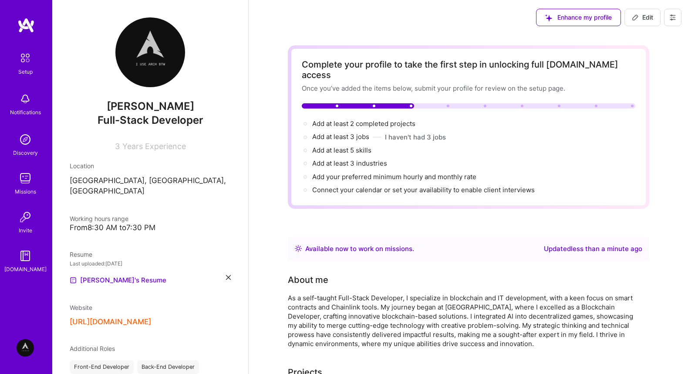
click at [27, 27] on img at bounding box center [25, 25] width 17 height 16
click at [29, 56] on img at bounding box center [25, 58] width 18 height 18
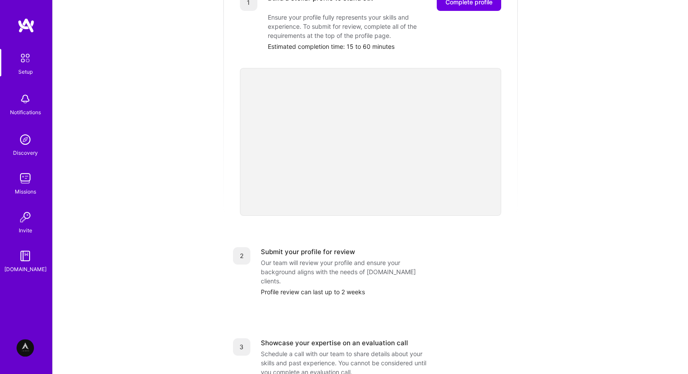
scroll to position [288, 0]
